Goal: Information Seeking & Learning: Check status

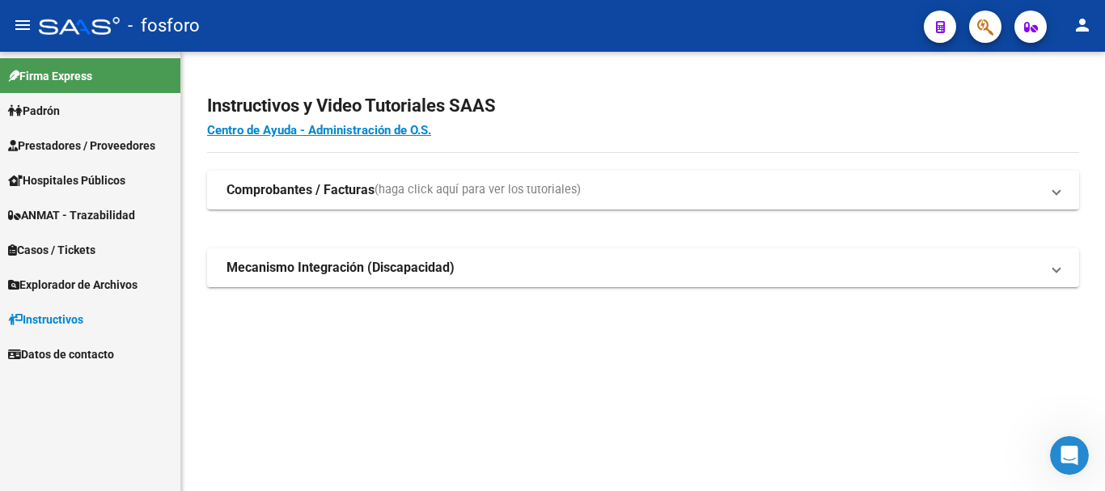
click at [49, 117] on span "Padrón" at bounding box center [34, 111] width 52 height 18
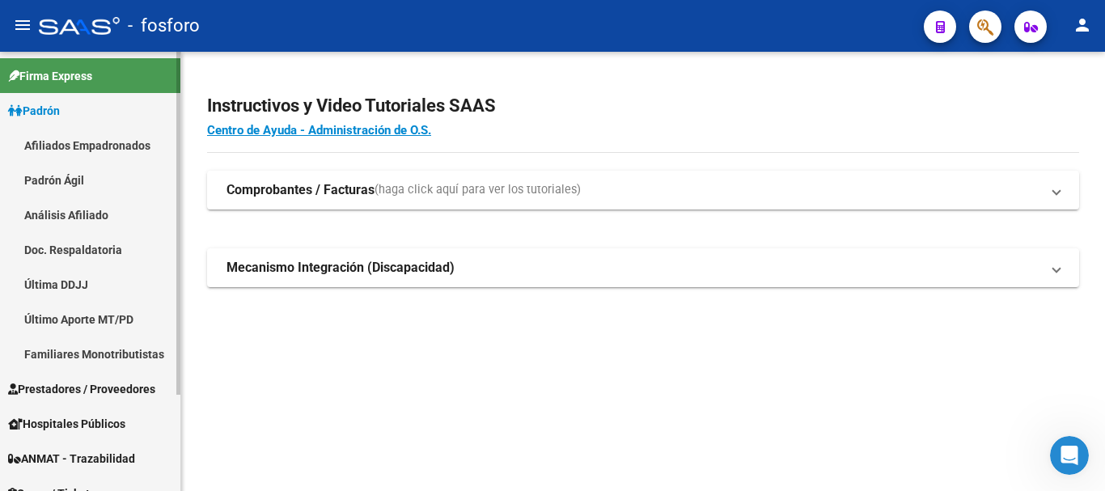
click at [69, 275] on link "Última DDJJ" at bounding box center [90, 284] width 180 height 35
click at [75, 283] on link "Última DDJJ" at bounding box center [90, 284] width 180 height 35
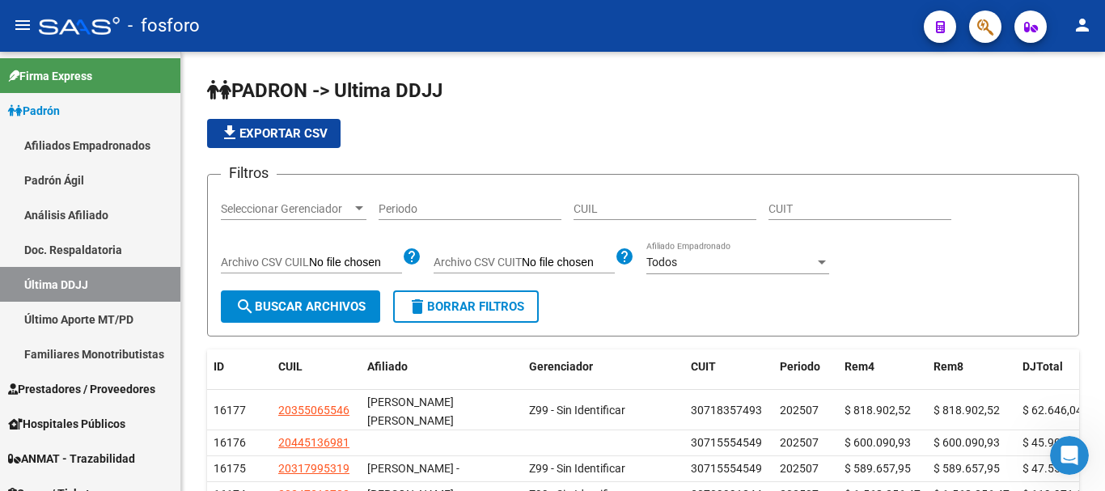
click at [620, 206] on input "CUIL" at bounding box center [665, 209] width 183 height 14
paste input "27289898404"
type input "27289898404"
click at [306, 296] on button "search Buscar Archivos" at bounding box center [300, 306] width 159 height 32
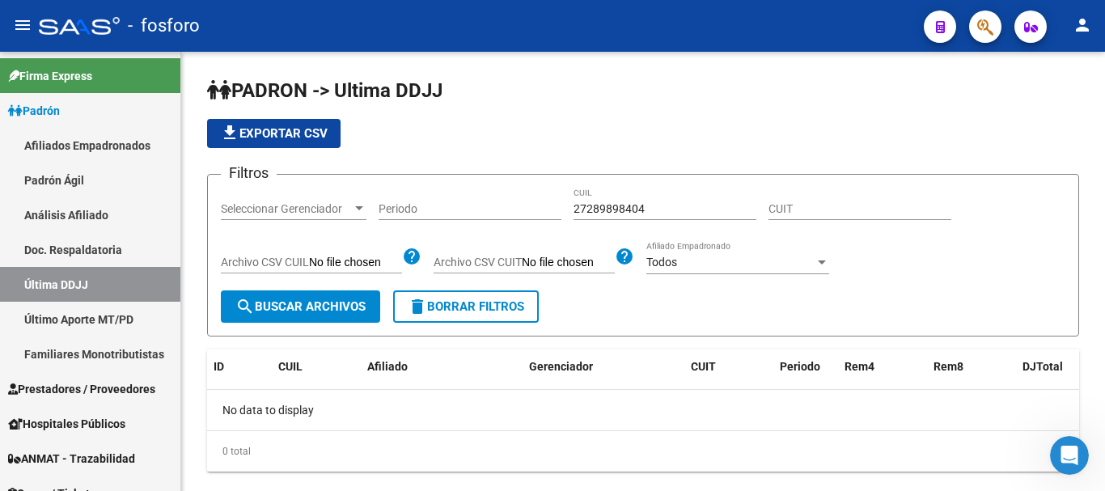
click at [985, 37] on span "button" at bounding box center [985, 27] width 16 height 33
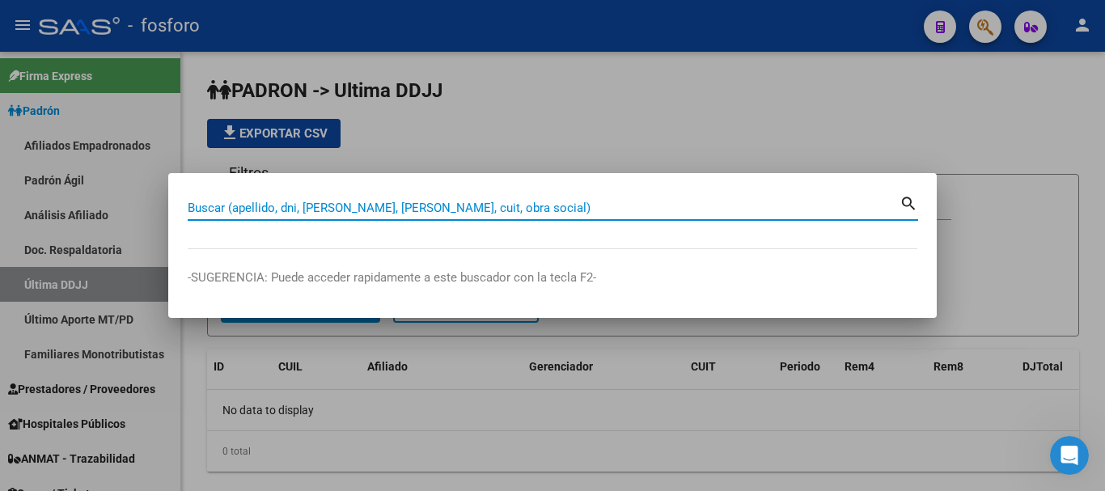
paste input "27289898404"
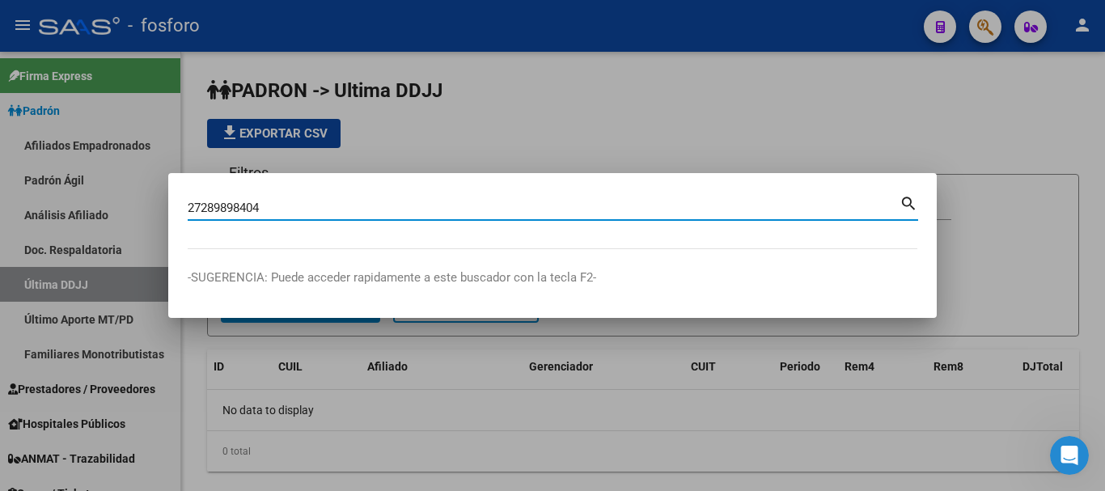
type input "27289898404"
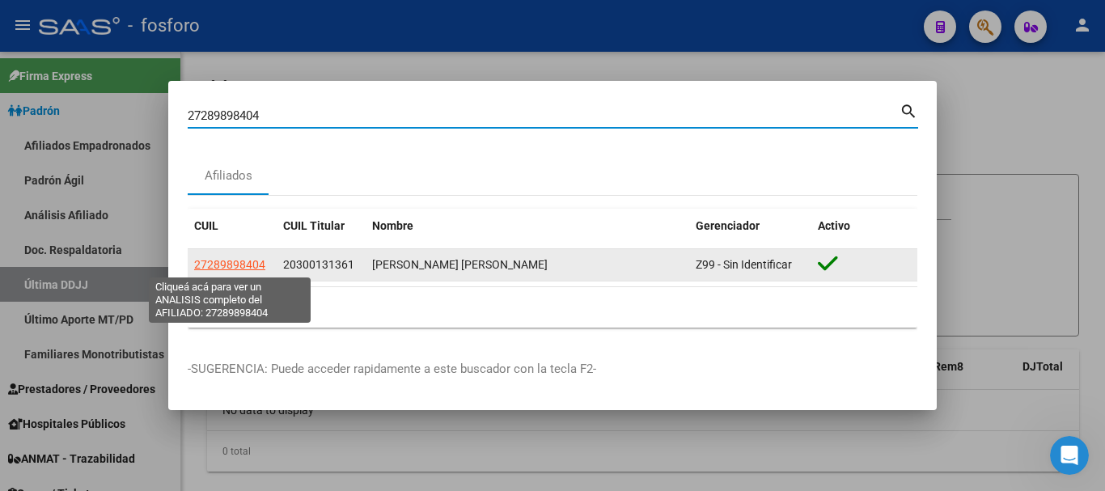
click at [244, 265] on span "27289898404" at bounding box center [229, 264] width 71 height 13
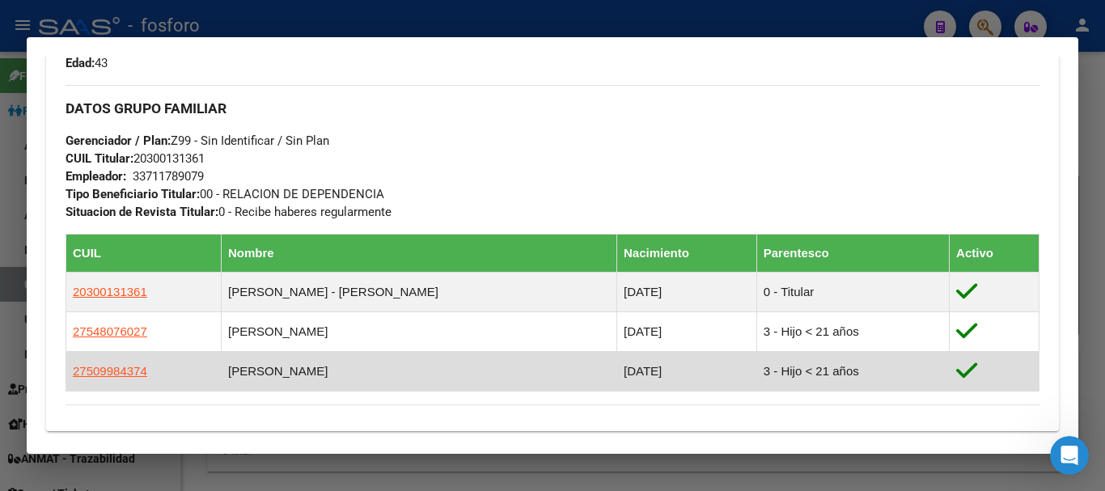
scroll to position [809, 0]
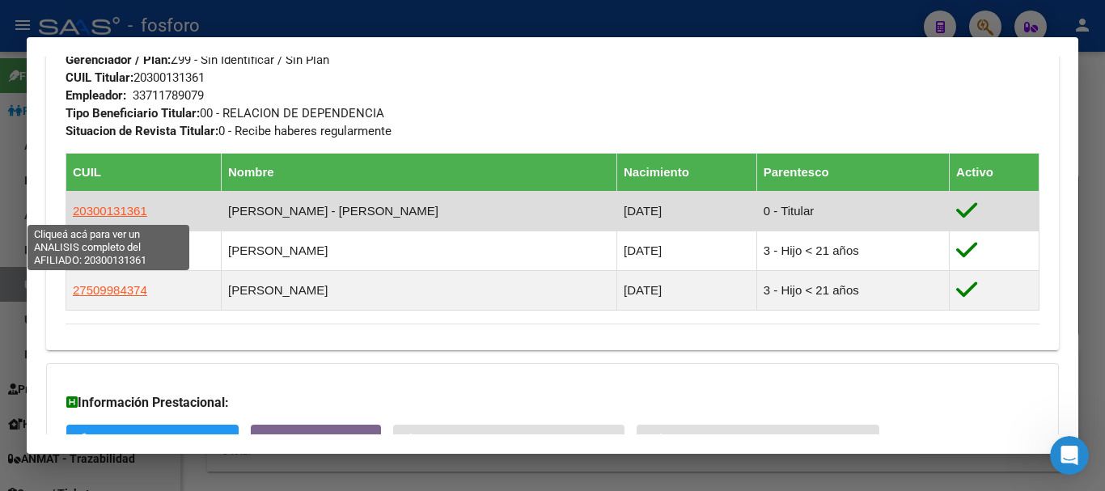
click at [127, 209] on span "20300131361" at bounding box center [110, 211] width 74 height 14
type textarea "20300131361"
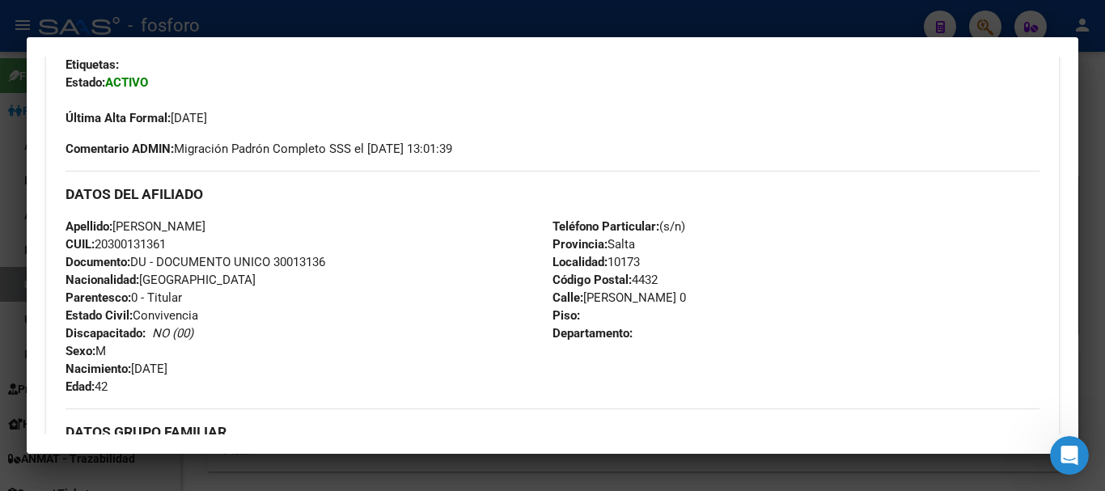
scroll to position [485, 0]
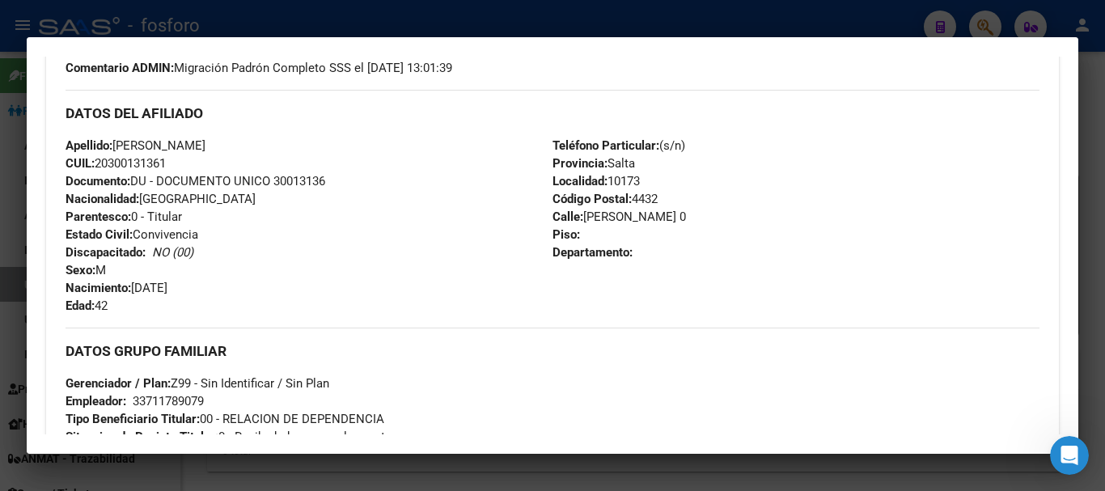
click at [1085, 88] on div at bounding box center [552, 245] width 1105 height 491
